Goal: Transaction & Acquisition: Purchase product/service

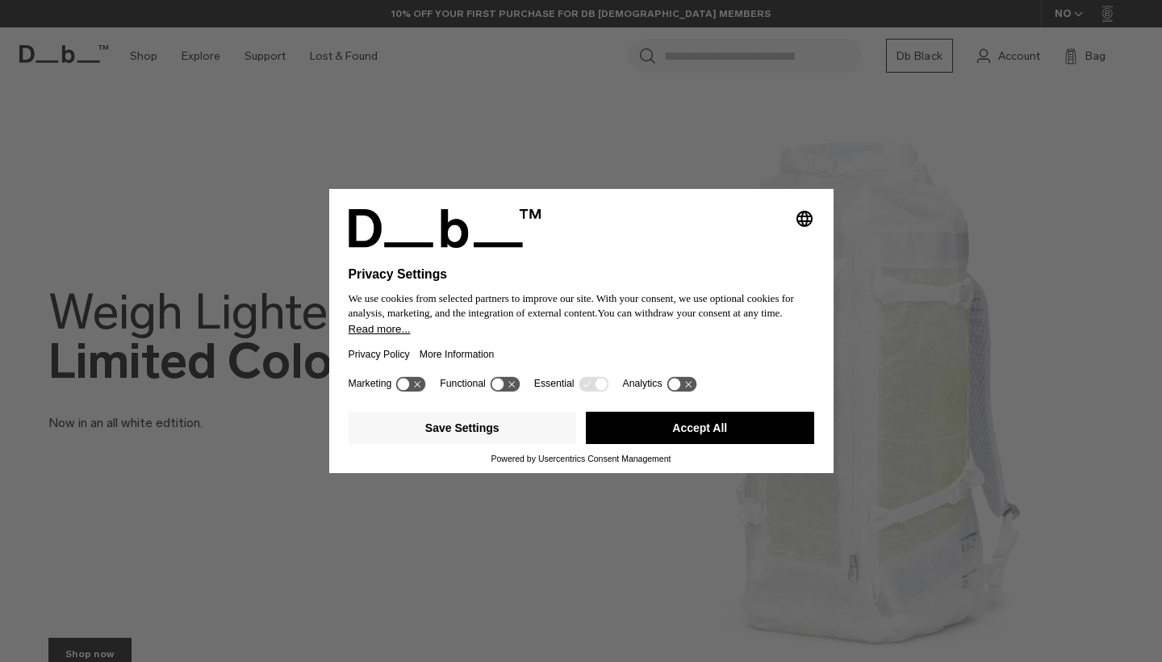
click at [783, 443] on button "Accept All" at bounding box center [700, 428] width 228 height 32
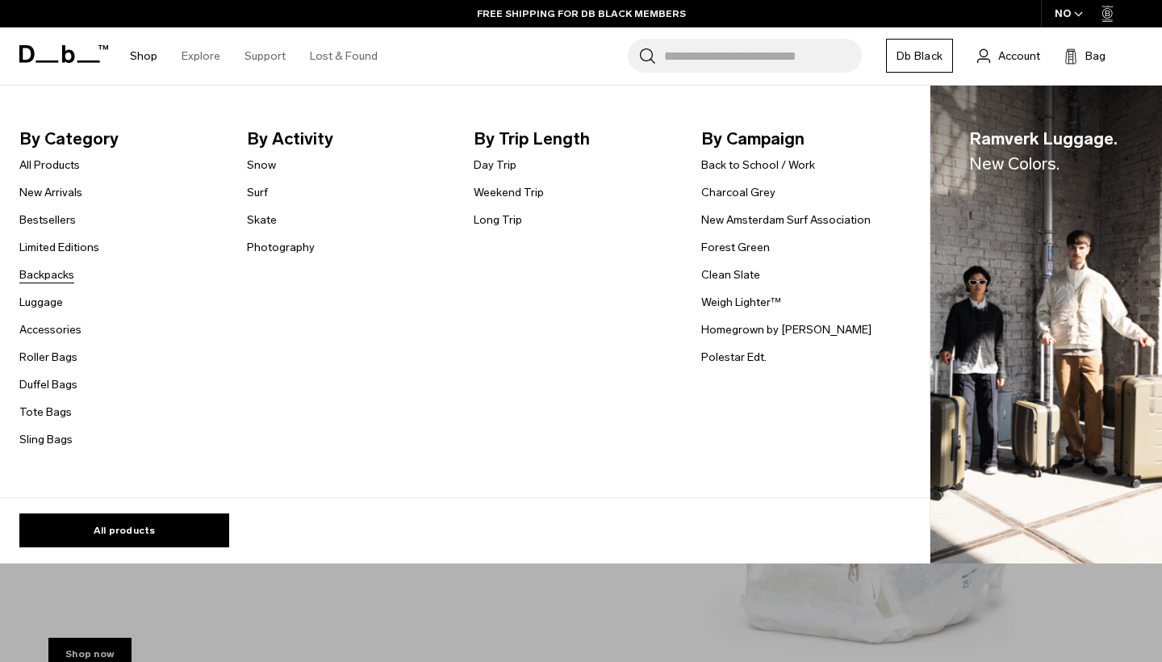
click at [52, 270] on link "Backpacks" at bounding box center [46, 274] width 55 height 17
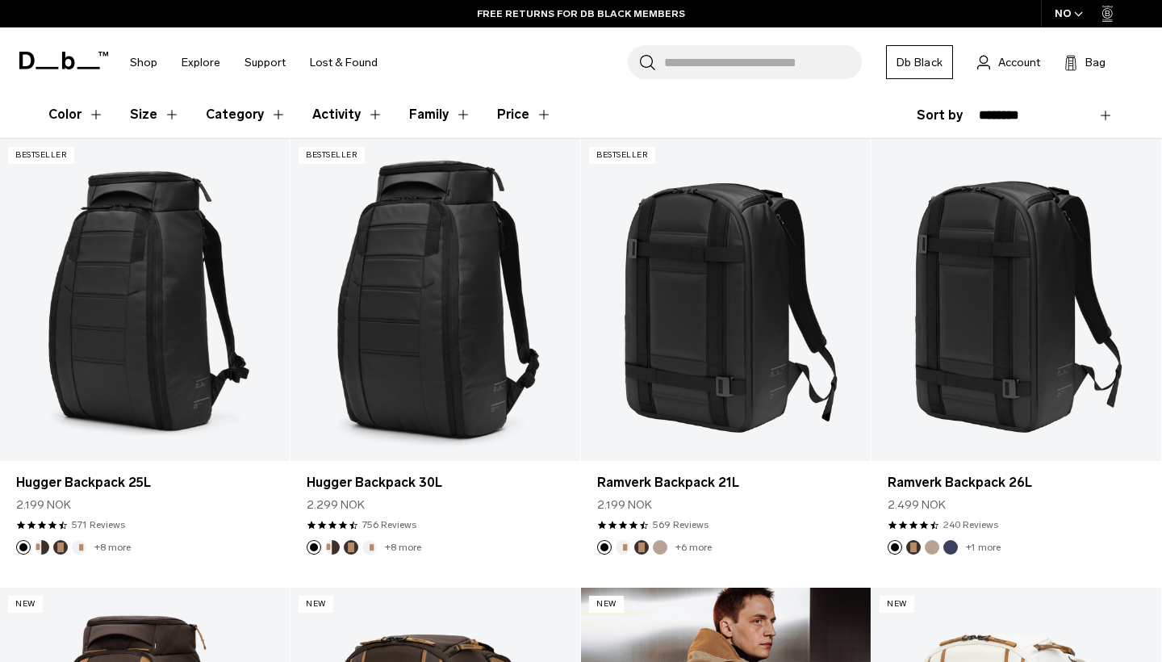
scroll to position [257, 0]
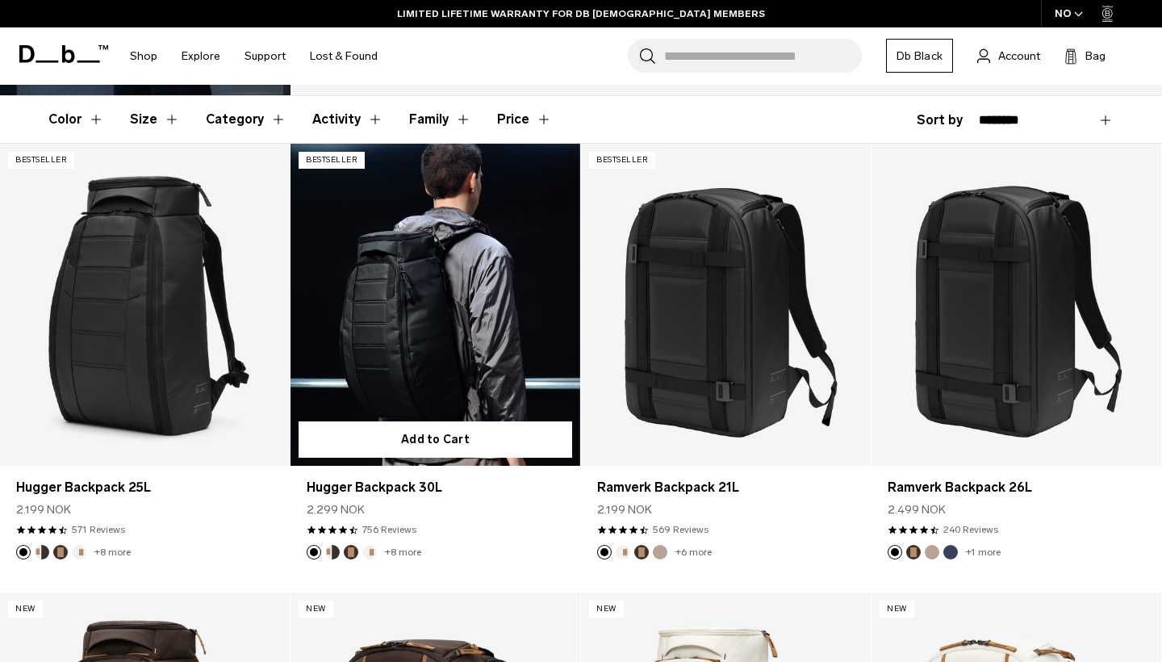
click at [460, 340] on link "Hugger Backpack 30L" at bounding box center [435, 305] width 290 height 322
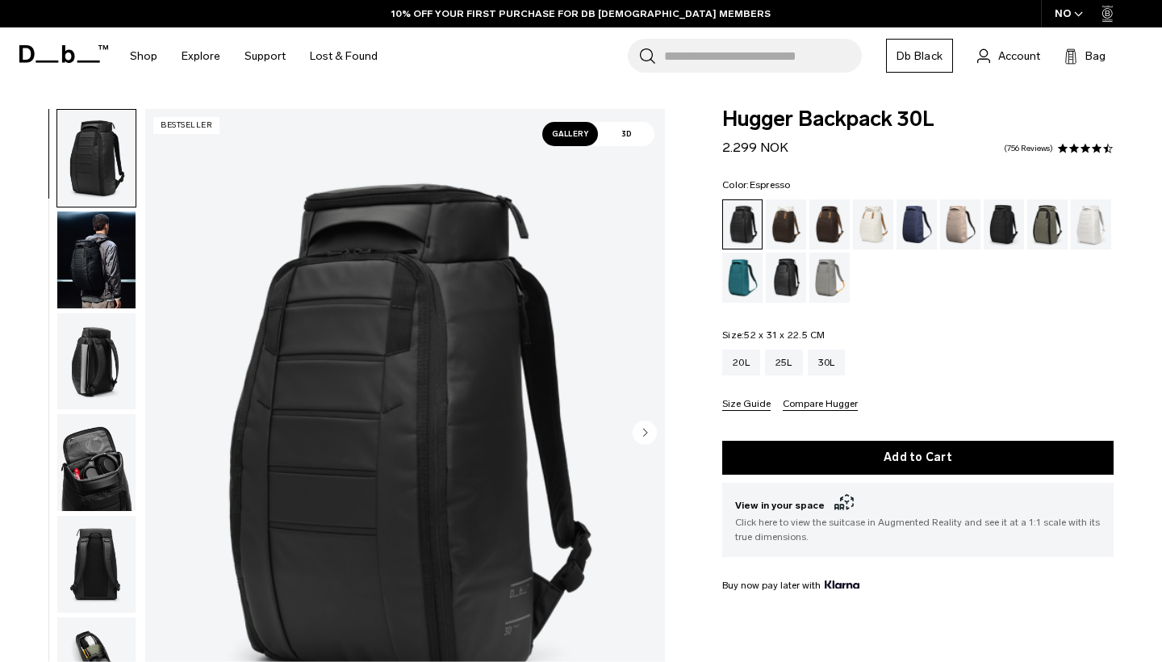
click at [829, 225] on div "Espresso" at bounding box center [829, 224] width 41 height 50
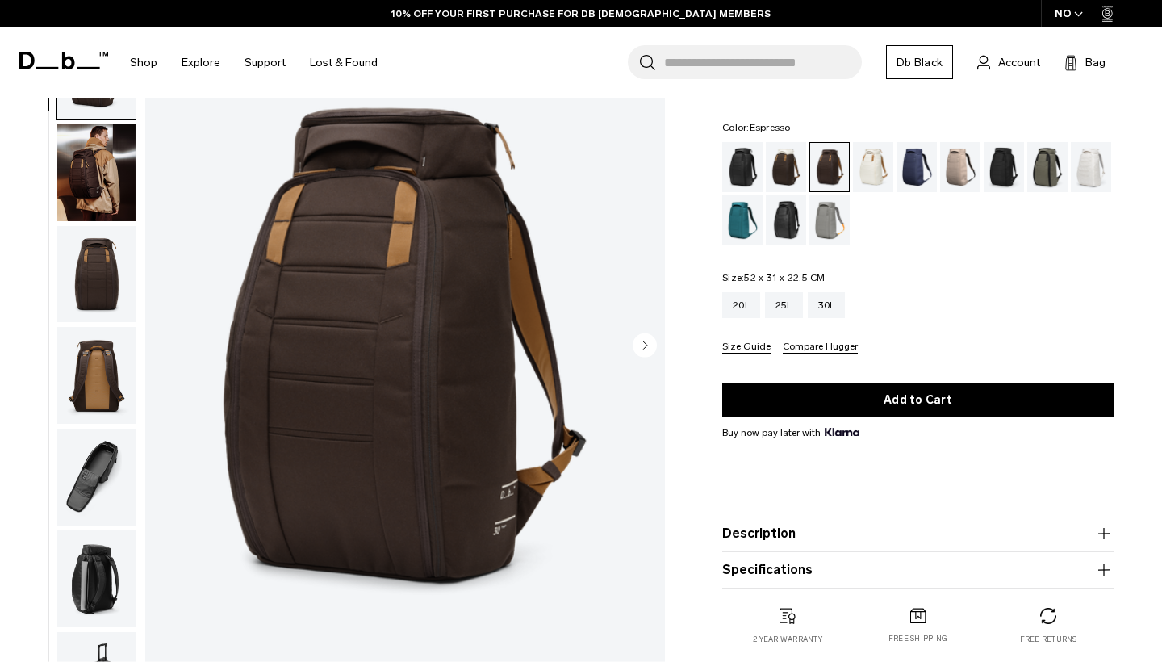
scroll to position [83, 0]
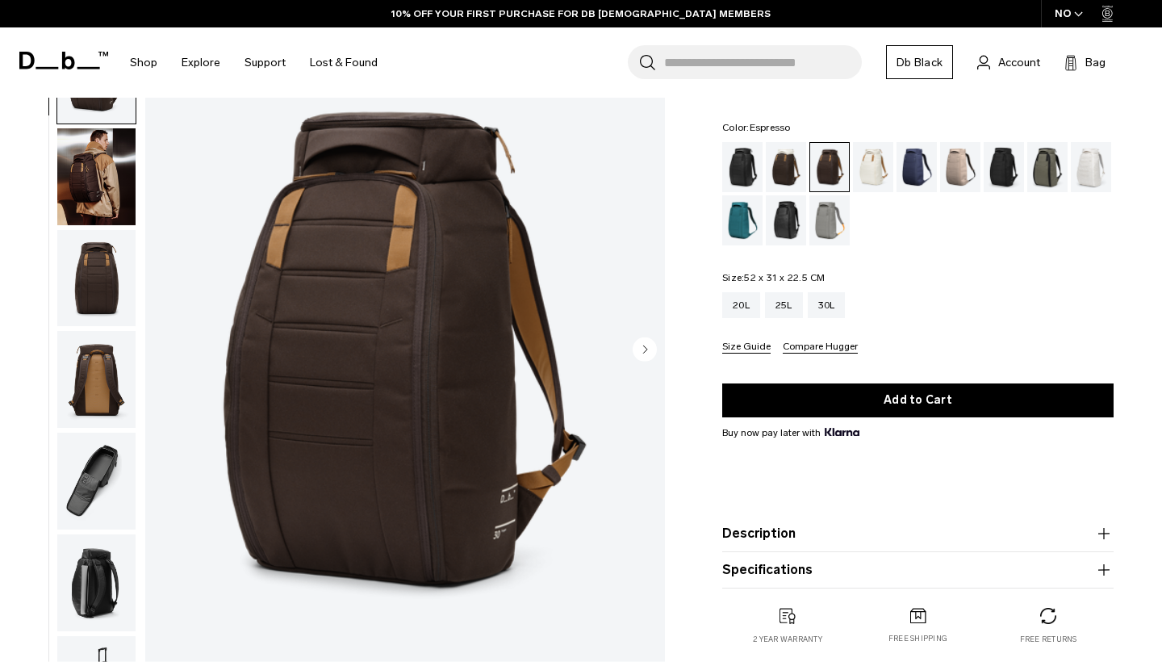
click at [639, 349] on circle "Next slide" at bounding box center [645, 348] width 24 height 24
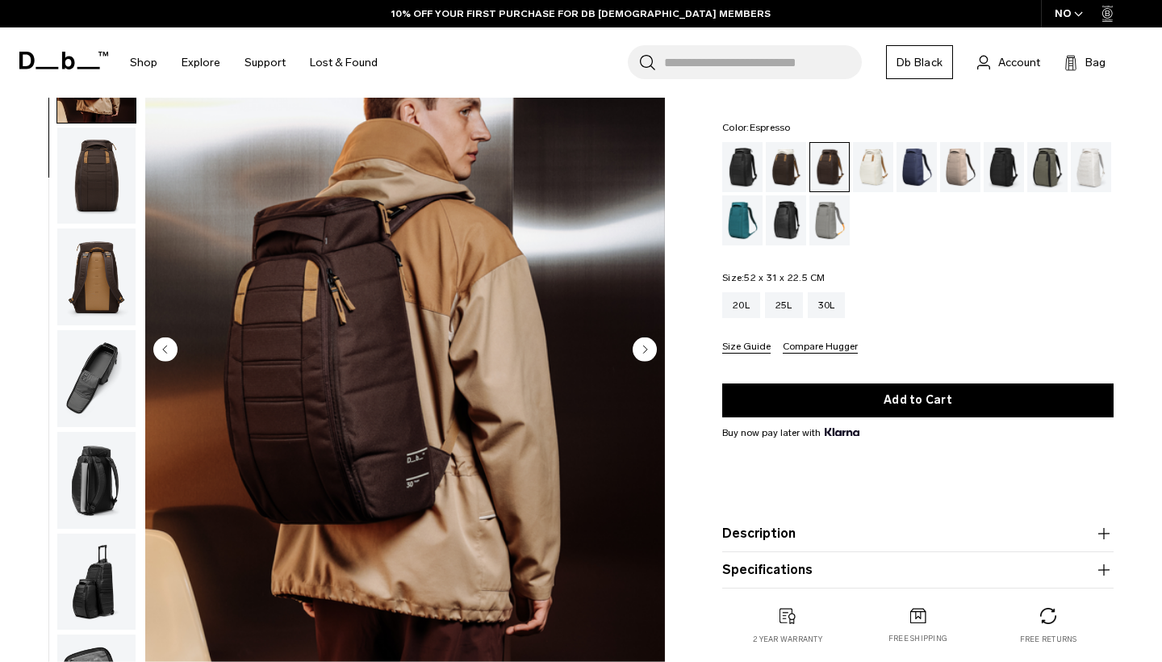
click at [640, 349] on circle "Next slide" at bounding box center [645, 348] width 24 height 24
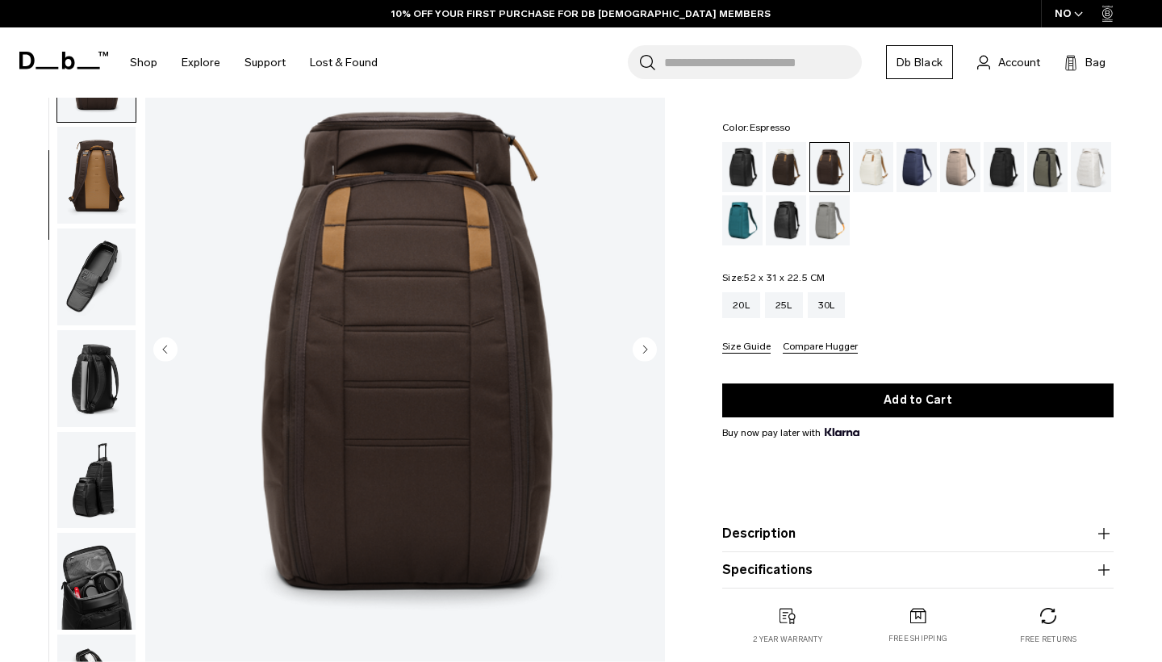
scroll to position [206, 0]
click at [165, 353] on circle "Previous slide" at bounding box center [165, 348] width 24 height 24
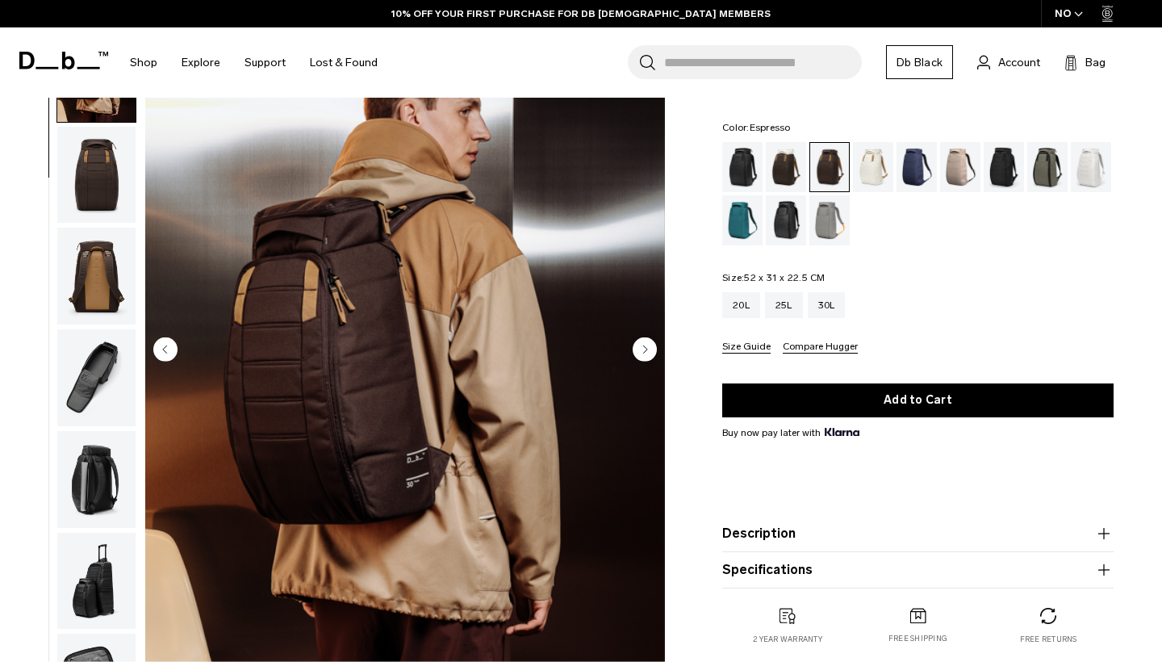
scroll to position [102, 0]
click at [786, 301] on div "25L" at bounding box center [784, 305] width 38 height 26
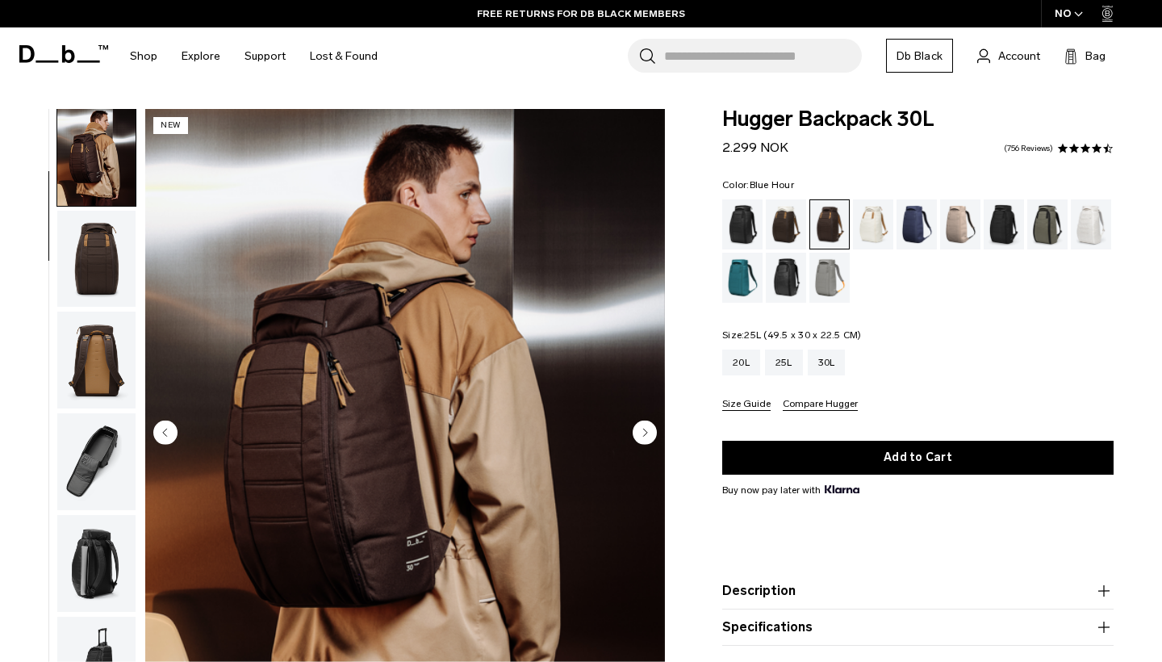
click at [928, 211] on div "Blue Hour" at bounding box center [916, 224] width 41 height 50
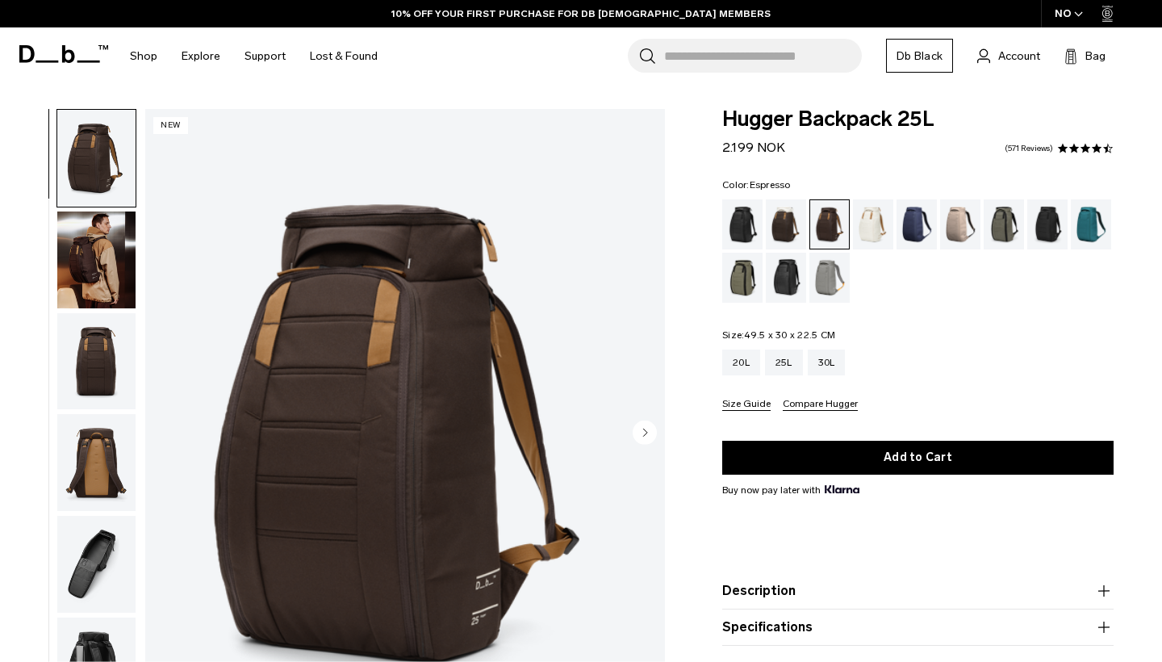
click at [651, 433] on circle "Next slide" at bounding box center [645, 432] width 24 height 24
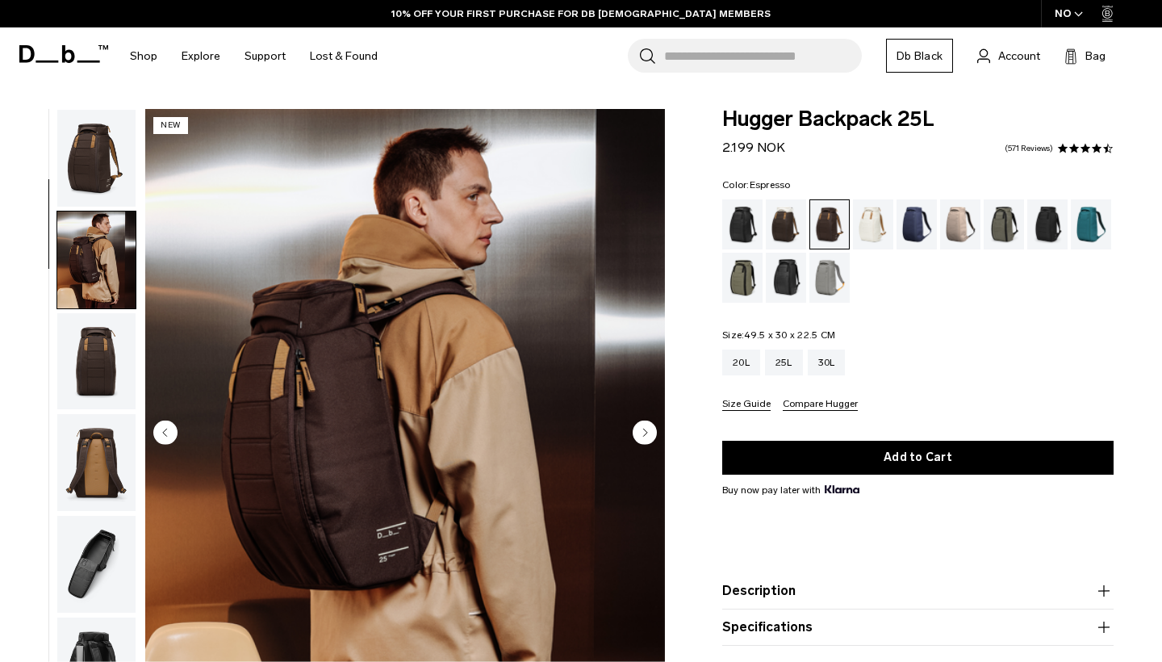
scroll to position [102, 0]
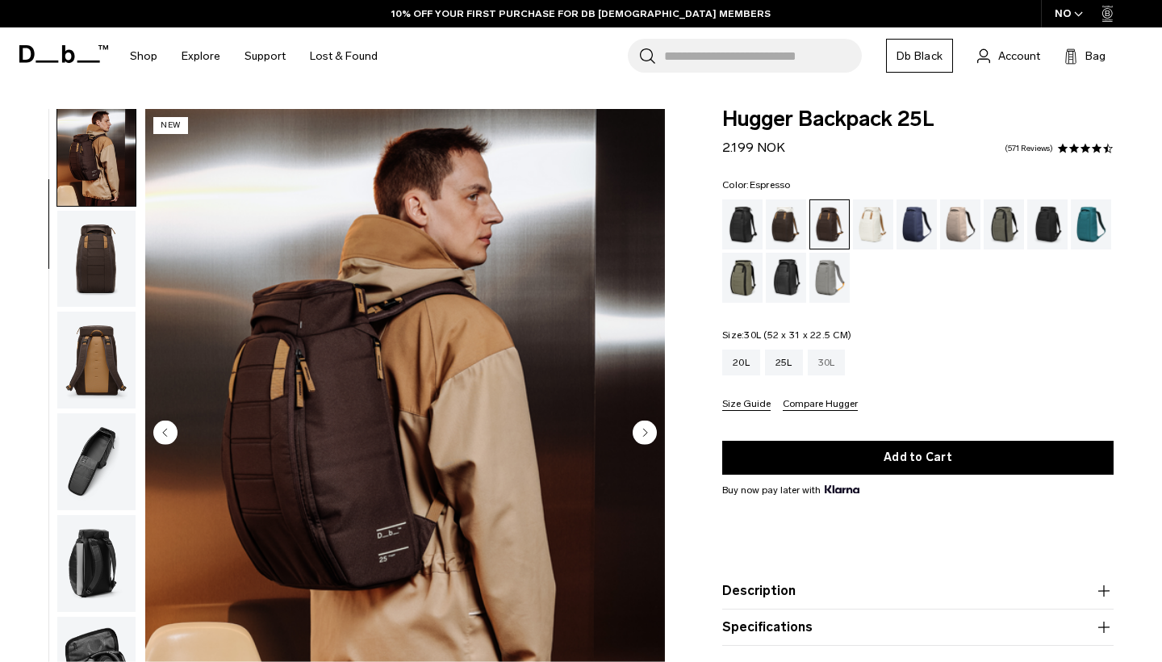
click at [838, 361] on div "30L" at bounding box center [827, 362] width 38 height 26
